Goal: Transaction & Acquisition: Book appointment/travel/reservation

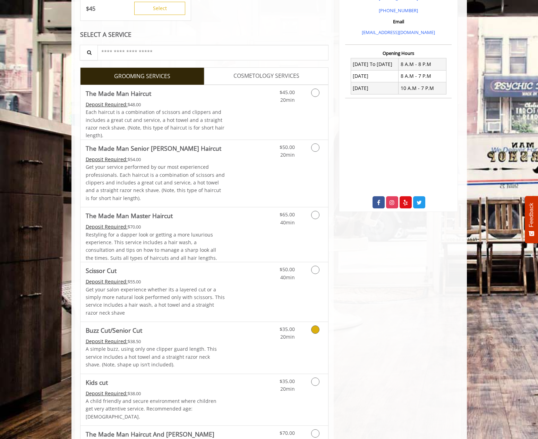
scroll to position [223, 0]
click at [317, 325] on icon "Grooming services" at bounding box center [315, 329] width 8 height 8
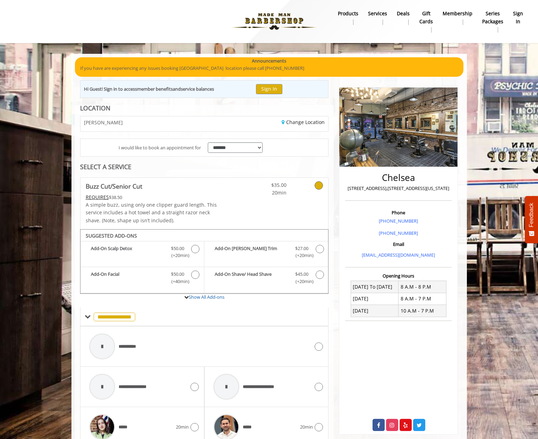
scroll to position [0, 0]
click at [281, 88] on button "Sign In" at bounding box center [269, 89] width 26 height 10
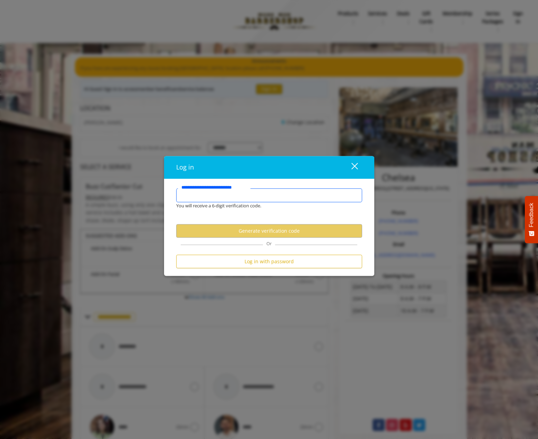
click at [233, 195] on input "**********" at bounding box center [269, 195] width 186 height 14
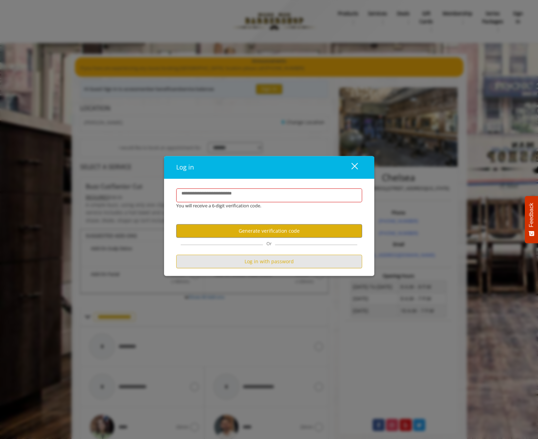
click at [272, 261] on button "Log in with password" at bounding box center [269, 262] width 186 height 14
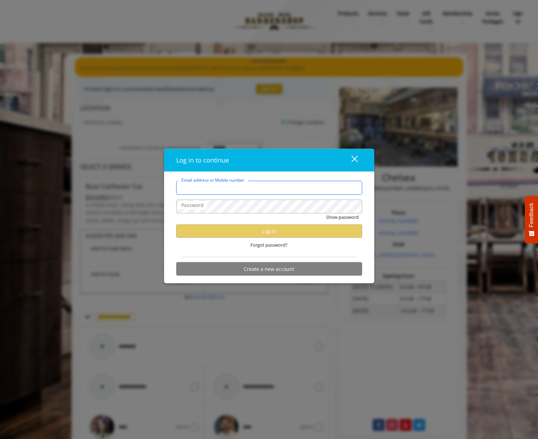
type input "**********"
click at [365, 248] on div "**********" at bounding box center [269, 230] width 196 height 98
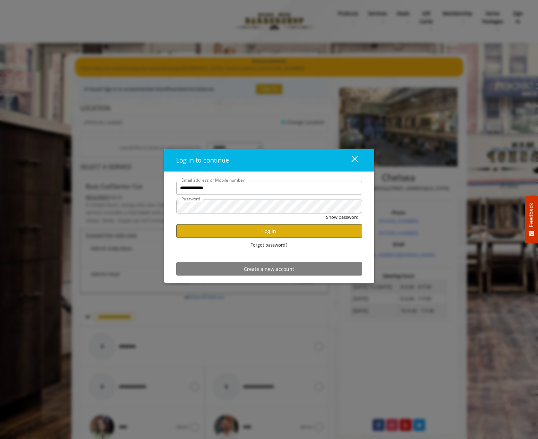
click at [269, 229] on button "Log in" at bounding box center [269, 231] width 186 height 14
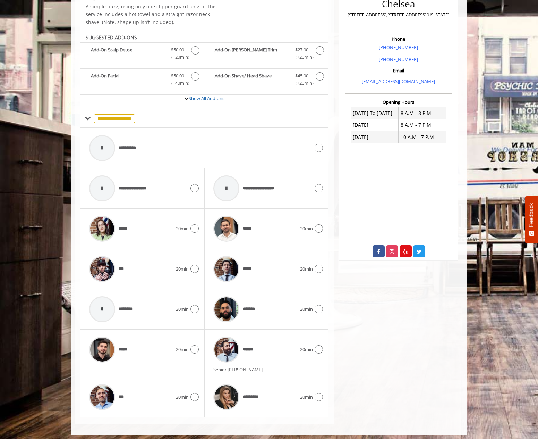
scroll to position [173, 0]
click at [321, 346] on icon at bounding box center [319, 349] width 8 height 8
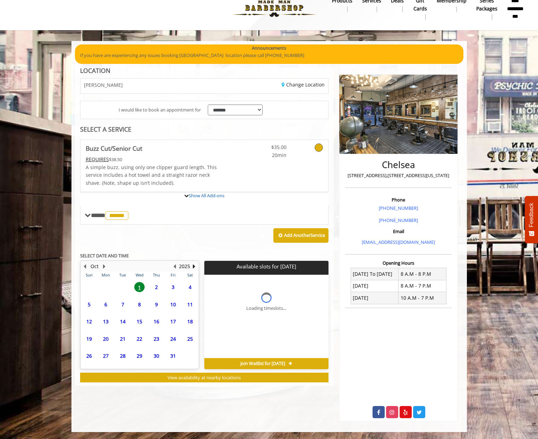
scroll to position [10, 0]
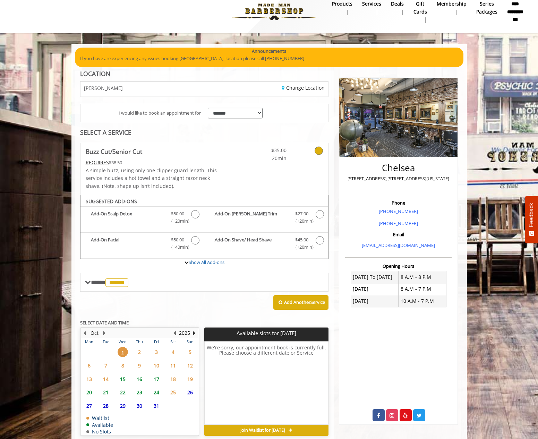
click at [156, 347] on span "3" at bounding box center [156, 352] width 10 height 10
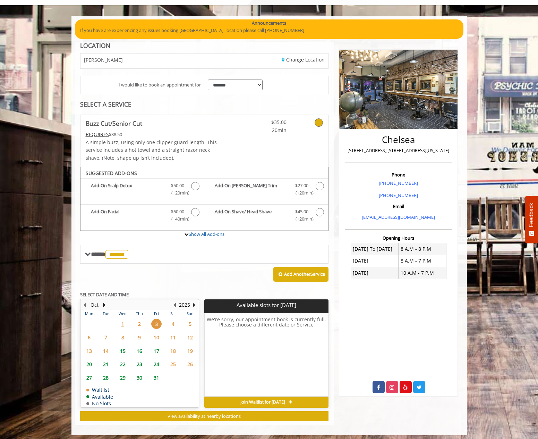
scroll to position [37, 0]
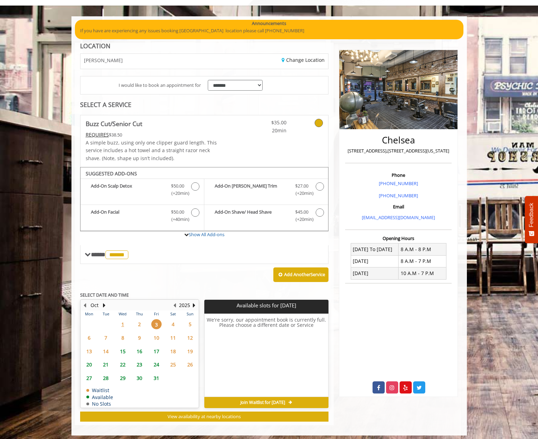
click at [175, 321] on span "4" at bounding box center [173, 324] width 10 height 10
click at [191, 319] on span "5" at bounding box center [190, 324] width 10 height 10
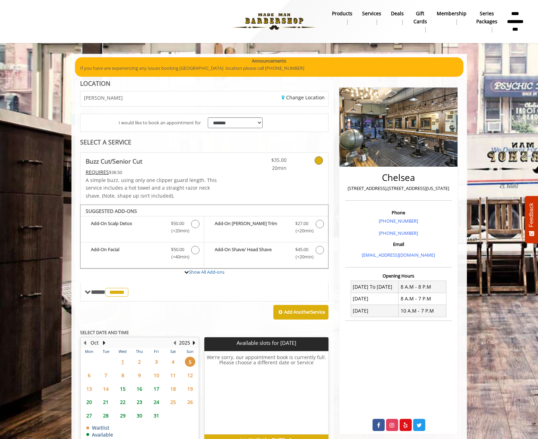
scroll to position [0, 0]
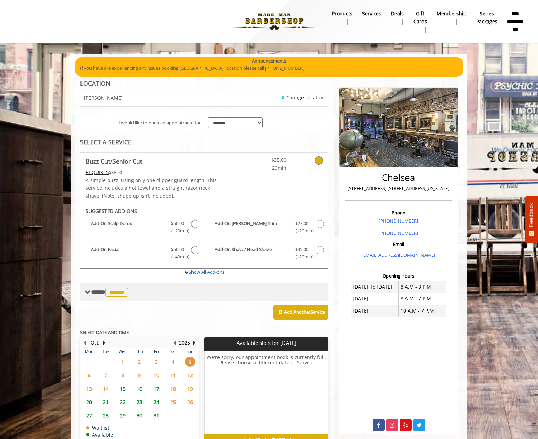
click at [121, 288] on span "******" at bounding box center [117, 292] width 23 height 9
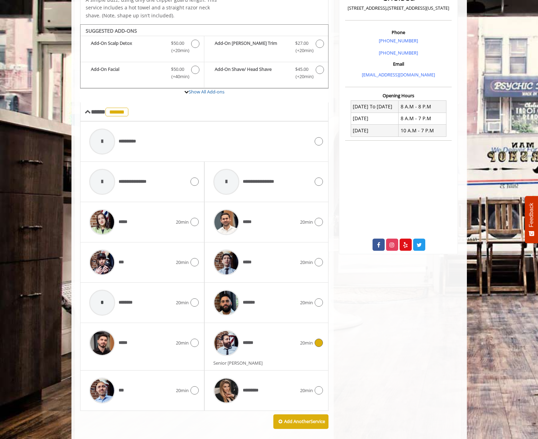
scroll to position [183, 0]
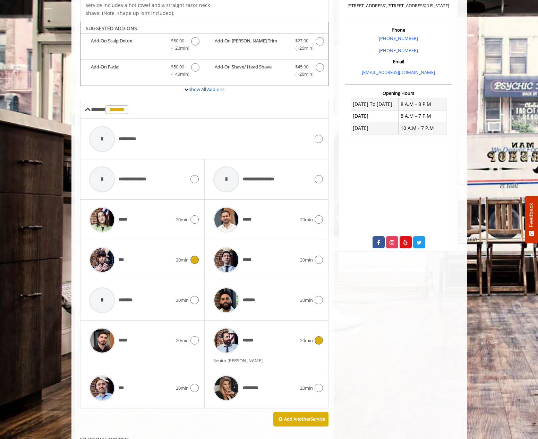
click at [195, 258] on icon at bounding box center [195, 259] width 8 height 8
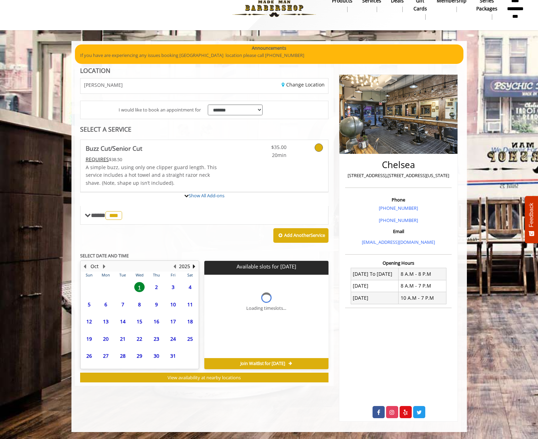
scroll to position [10, 0]
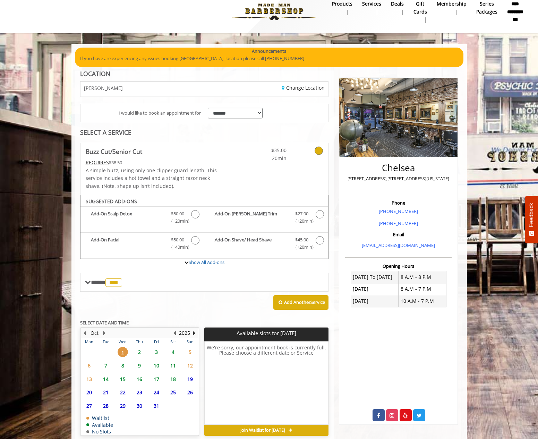
click at [155, 348] on span "3" at bounding box center [156, 352] width 10 height 10
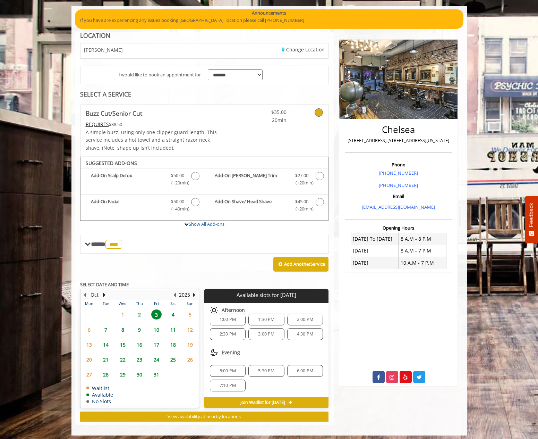
scroll to position [75, 0]
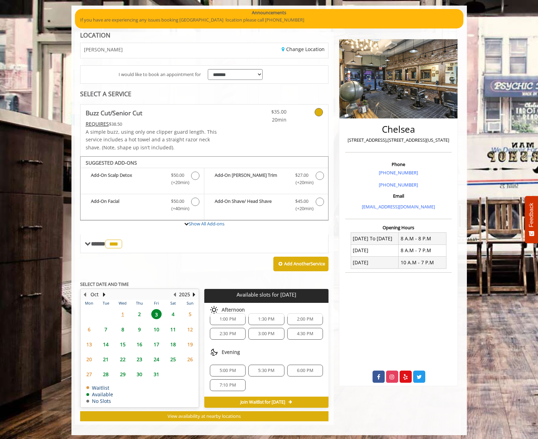
click at [227, 368] on span "5:00 PM" at bounding box center [228, 371] width 16 height 6
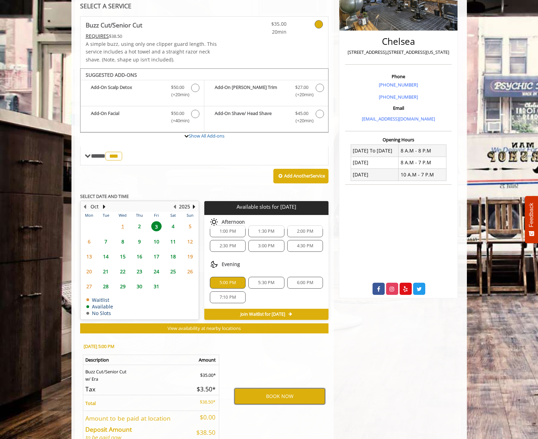
scroll to position [136, 0]
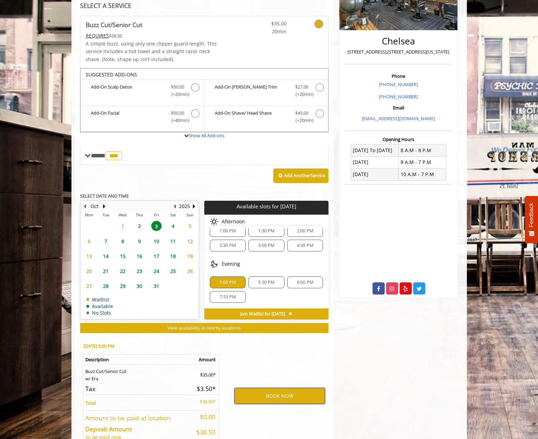
click at [277, 389] on button "BOOK NOW" at bounding box center [280, 396] width 91 height 16
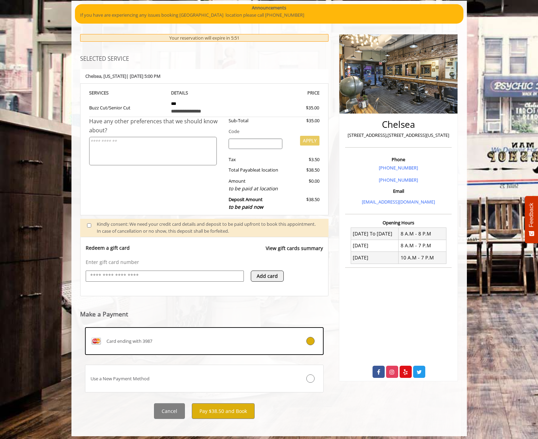
scroll to position [53, 0]
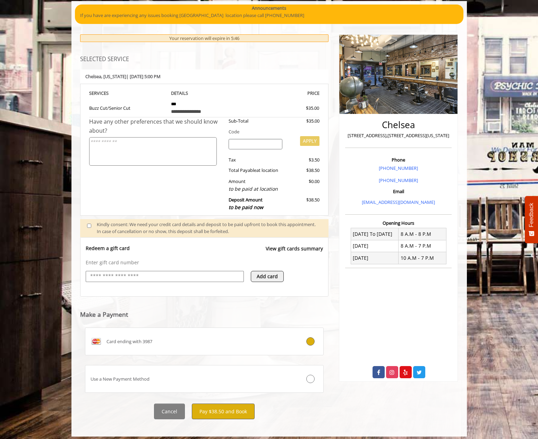
click at [233, 405] on button "Pay $38.50 and Book" at bounding box center [223, 411] width 63 height 16
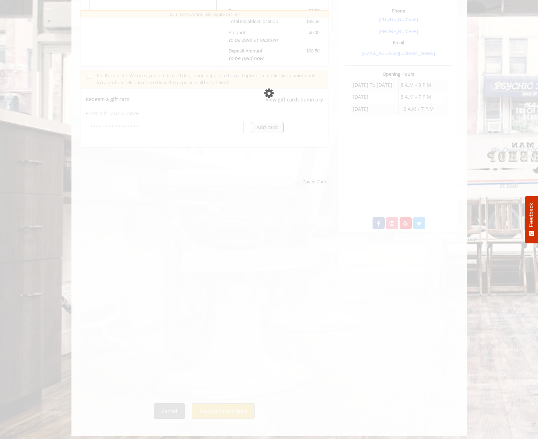
scroll to position [201, 0]
